Goal: Task Accomplishment & Management: Use online tool/utility

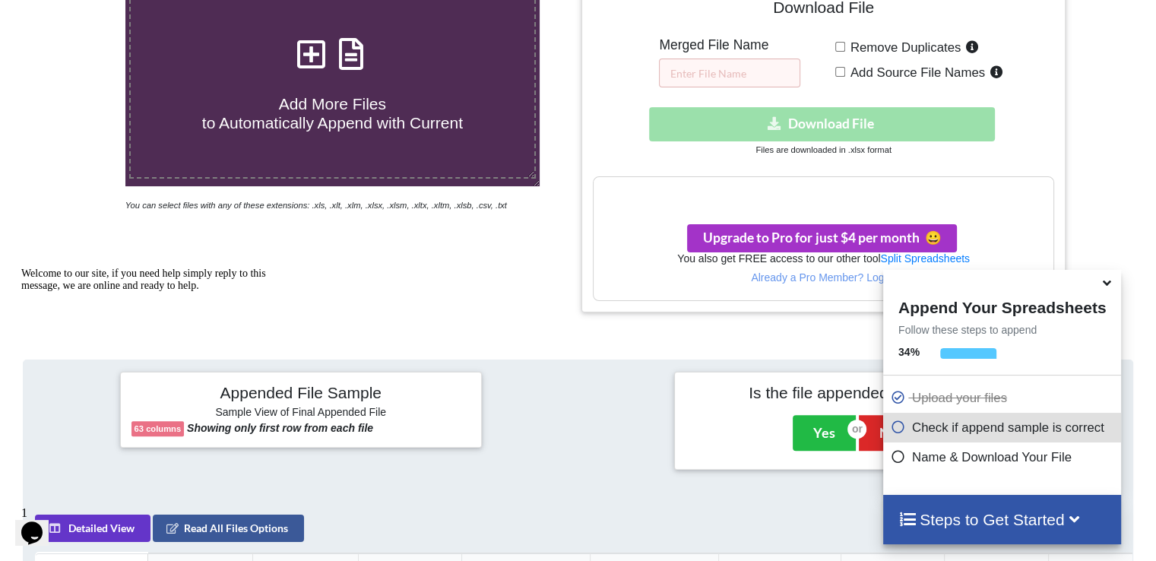
scroll to position [287, 0]
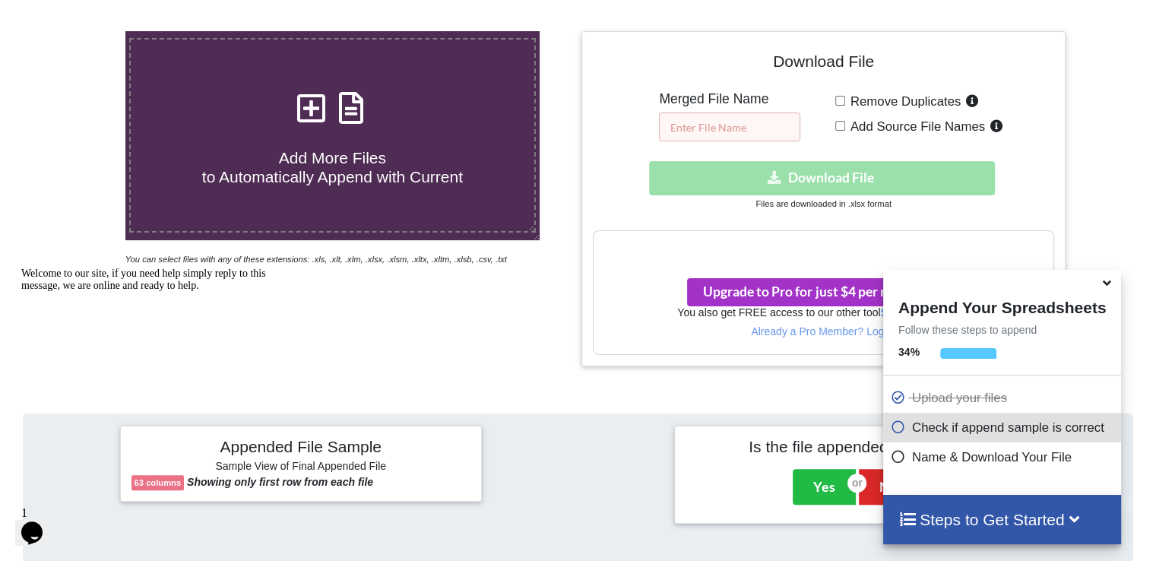
click at [717, 119] on input "text" at bounding box center [729, 126] width 141 height 29
type input "warm up day 22 apollo"
click at [837, 101] on input "Remove Duplicates" at bounding box center [840, 101] width 10 height 10
click at [641, 277] on div "Upgrade to Pro for just $4 per month 😀" at bounding box center [823, 284] width 459 height 43
click at [1104, 287] on icon at bounding box center [1107, 281] width 16 height 14
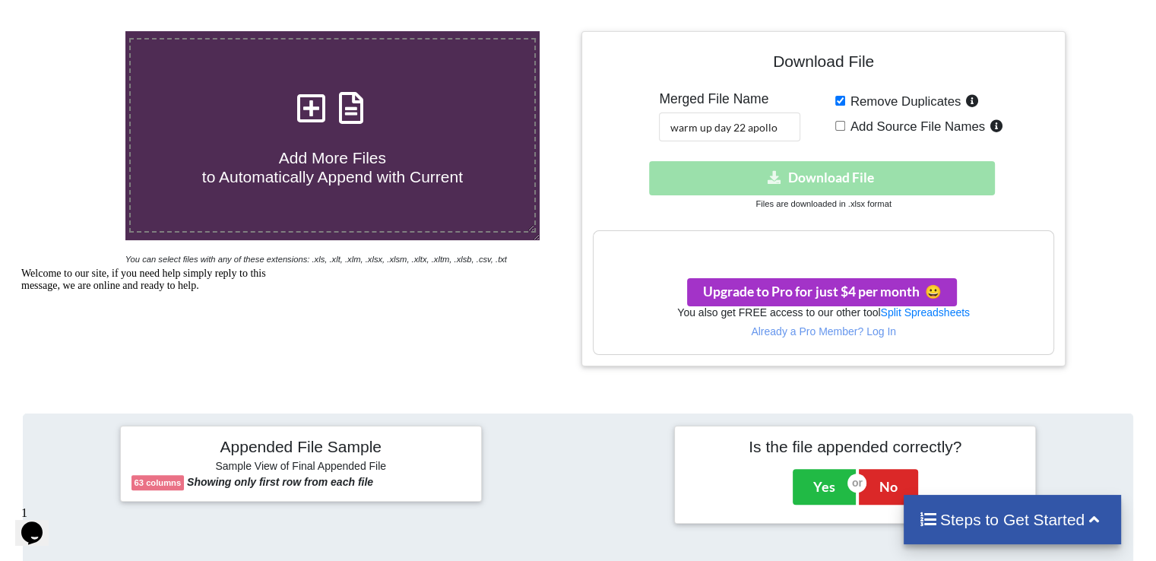
click at [829, 245] on h3 "Your files are more than 1 MB" at bounding box center [823, 247] width 459 height 17
click at [827, 186] on div "Download hidden Download File" at bounding box center [823, 178] width 461 height 34
click at [803, 496] on button "Yes" at bounding box center [824, 486] width 63 height 35
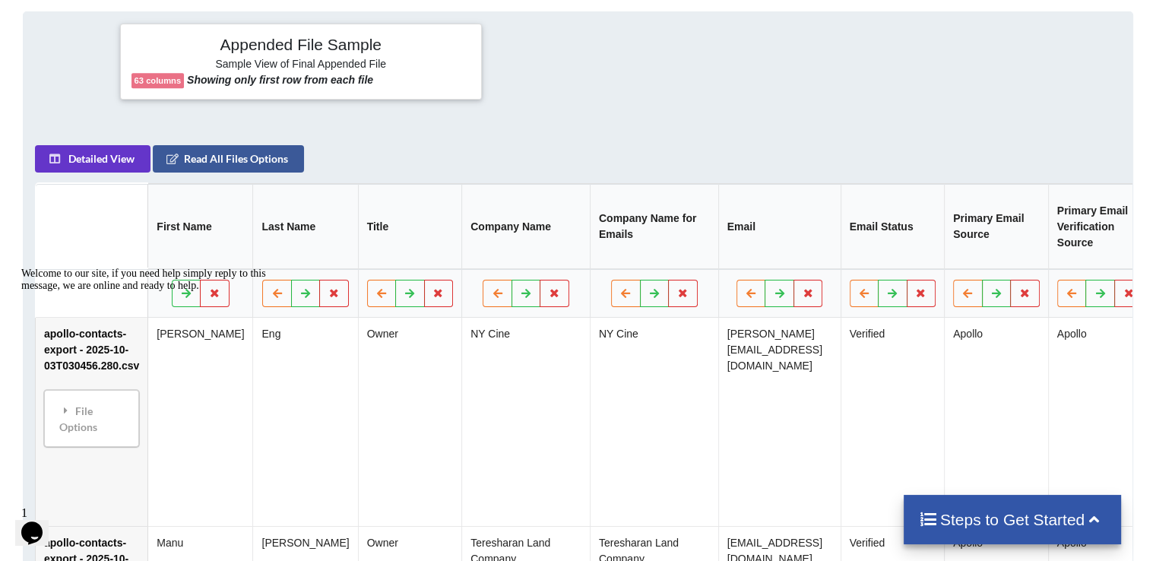
scroll to position [581, 0]
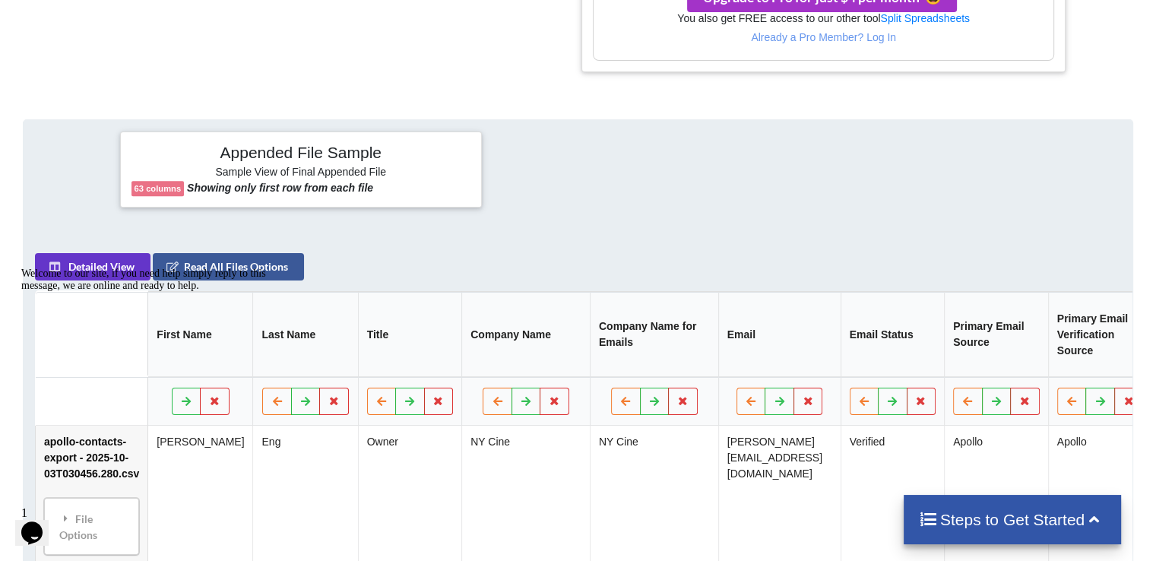
click at [987, 496] on div "Steps to Get Started" at bounding box center [1013, 519] width 218 height 49
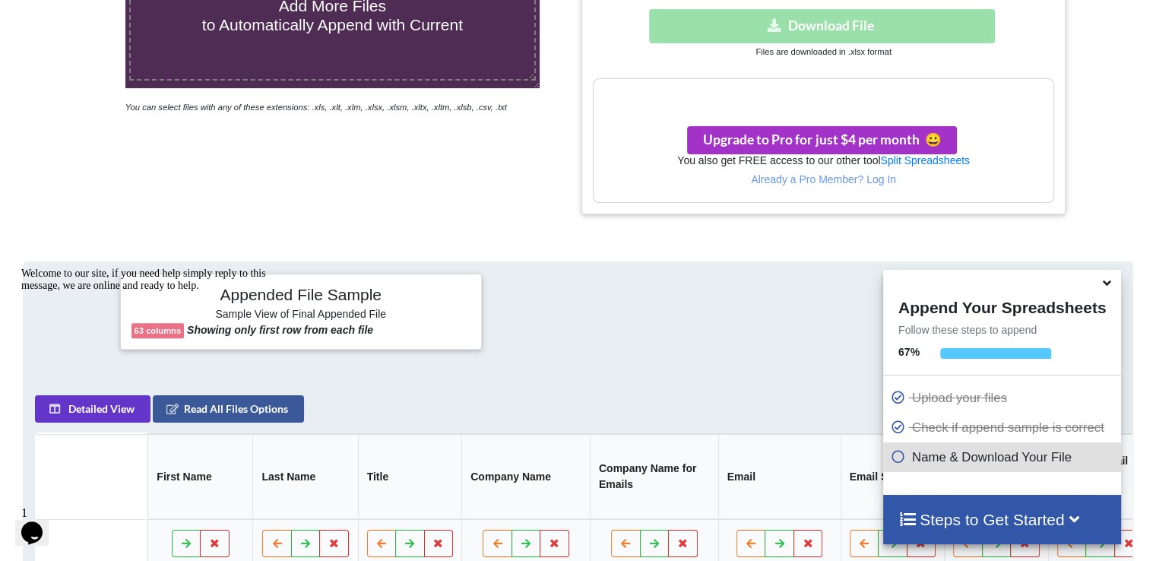
scroll to position [223, 0]
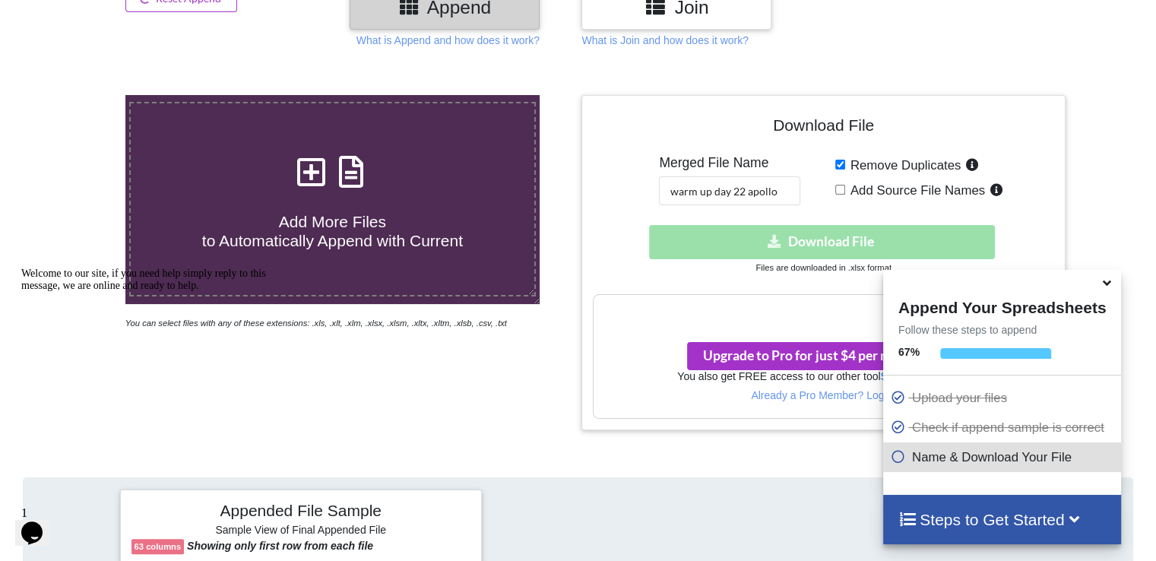
click at [842, 160] on input "Remove Duplicates" at bounding box center [840, 165] width 10 height 10
checkbox input "false"
click at [806, 250] on div "Download hidden Download File" at bounding box center [823, 242] width 461 height 34
